Goal: Information Seeking & Learning: Learn about a topic

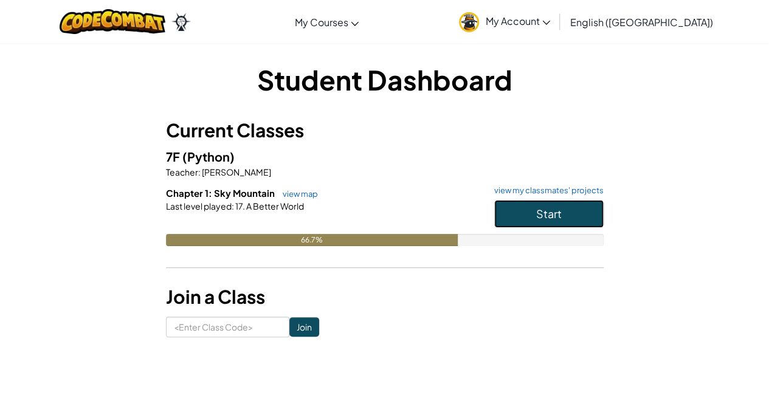
click at [520, 218] on button "Start" at bounding box center [548, 214] width 109 height 28
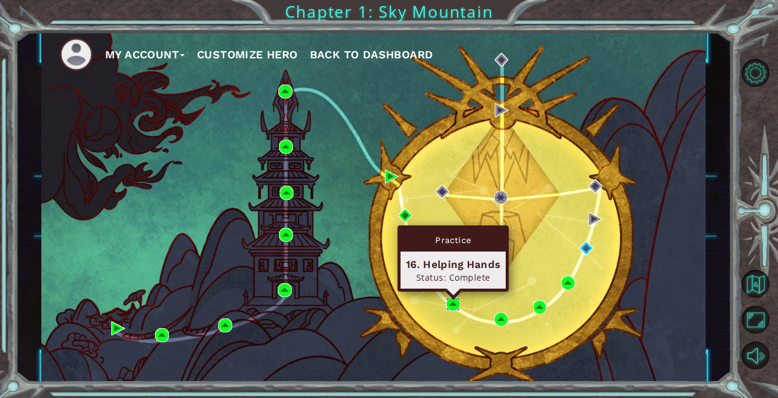
click at [452, 301] on img at bounding box center [453, 304] width 14 height 14
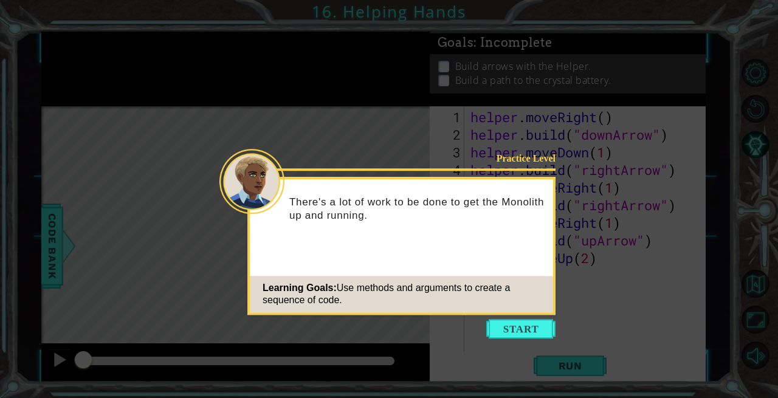
click at [528, 334] on button "Start" at bounding box center [520, 328] width 69 height 19
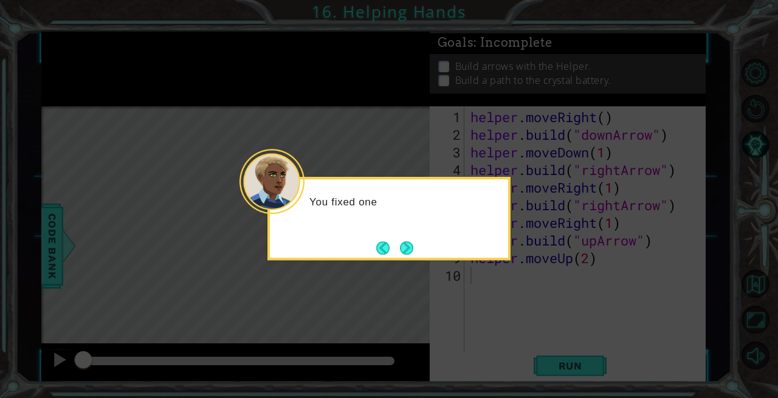
click at [403, 247] on button "Next" at bounding box center [406, 248] width 17 height 17
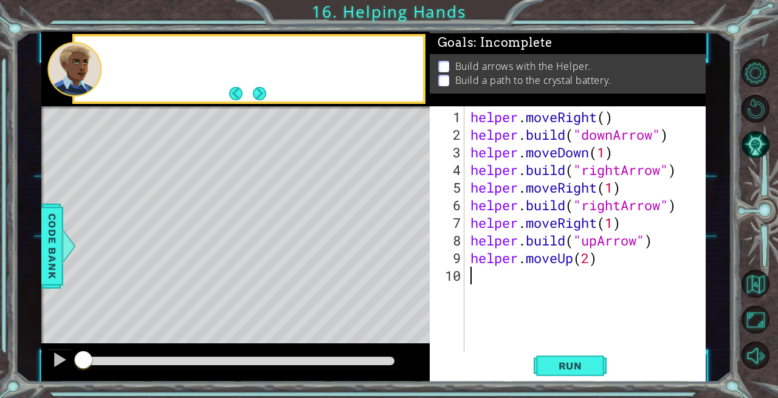
click at [403, 247] on div "Level Map" at bounding box center [322, 285] width 562 height 358
click at [257, 91] on button "Next" at bounding box center [259, 93] width 19 height 19
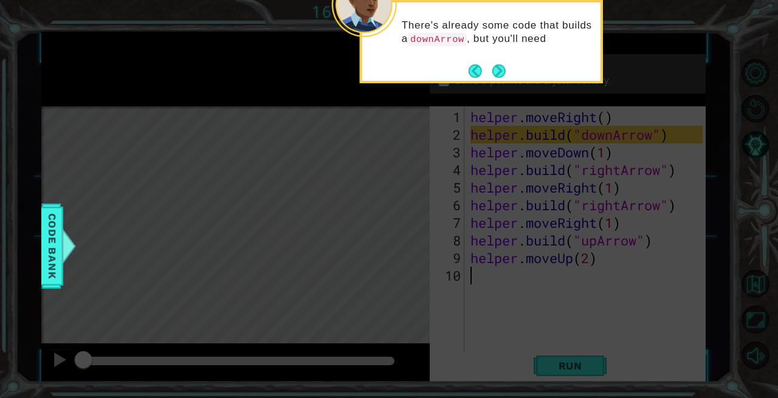
click at [498, 70] on button "Next" at bounding box center [499, 71] width 15 height 15
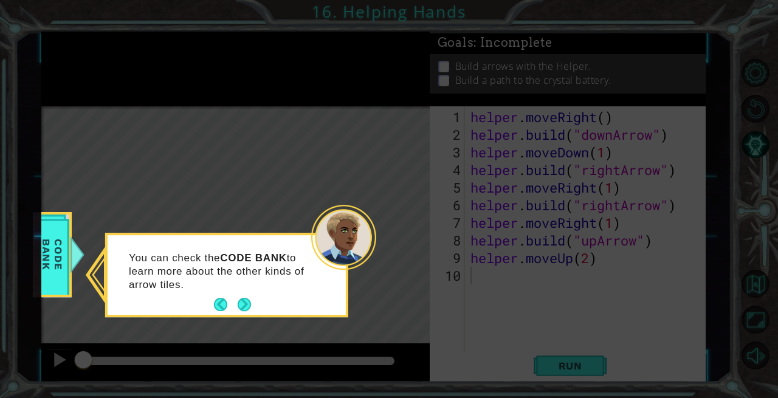
click at [247, 302] on button "Next" at bounding box center [244, 304] width 19 height 19
click at [247, 302] on div "Level Map" at bounding box center [322, 285] width 562 height 358
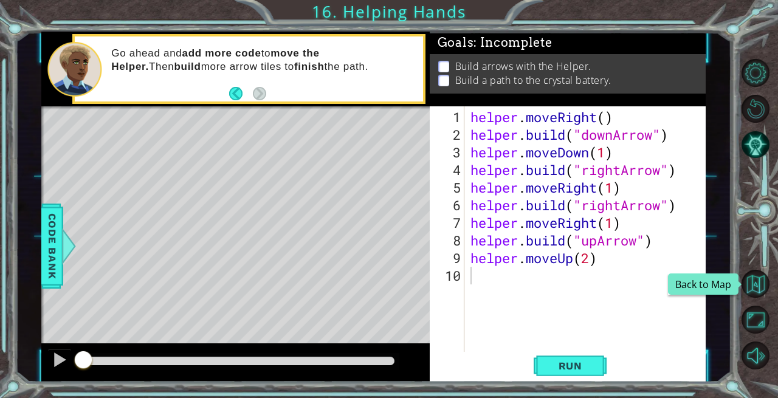
click at [753, 286] on button "Back to Map" at bounding box center [756, 284] width 28 height 28
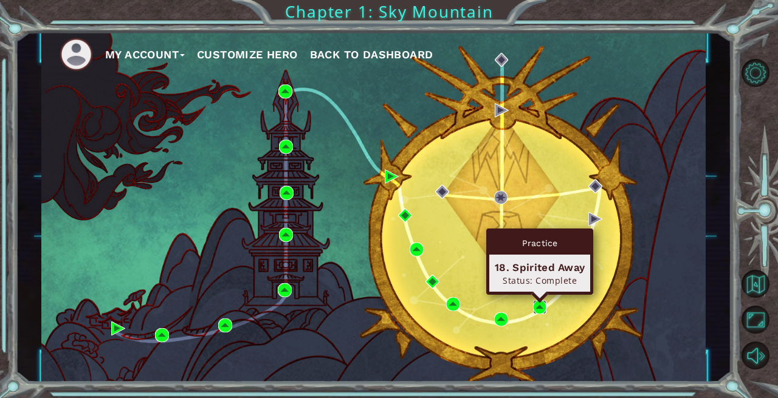
click at [537, 307] on img at bounding box center [540, 307] width 14 height 14
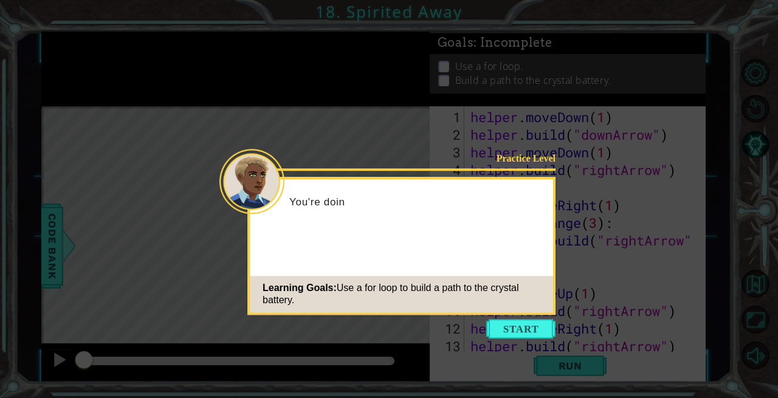
click at [527, 322] on button "Start" at bounding box center [520, 328] width 69 height 19
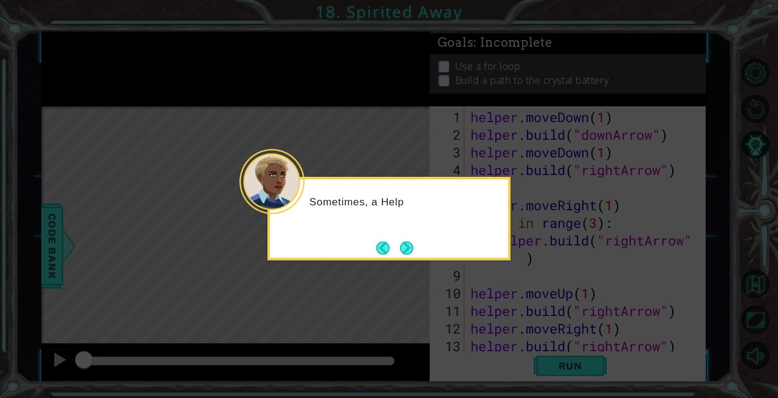
click at [407, 246] on button "Next" at bounding box center [407, 248] width 14 height 14
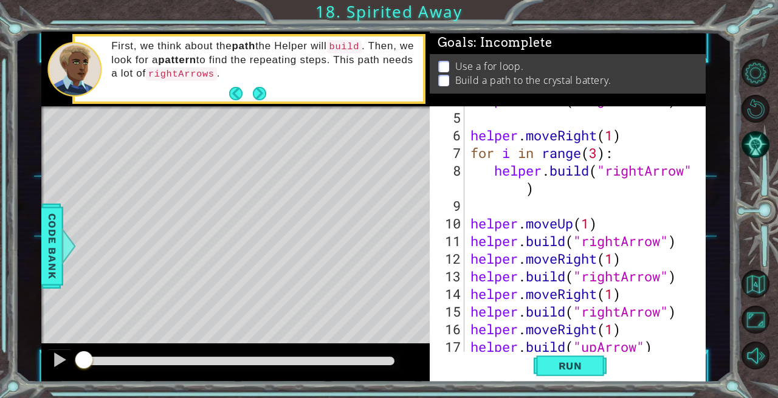
scroll to position [70, 0]
